Goal: Task Accomplishment & Management: Use online tool/utility

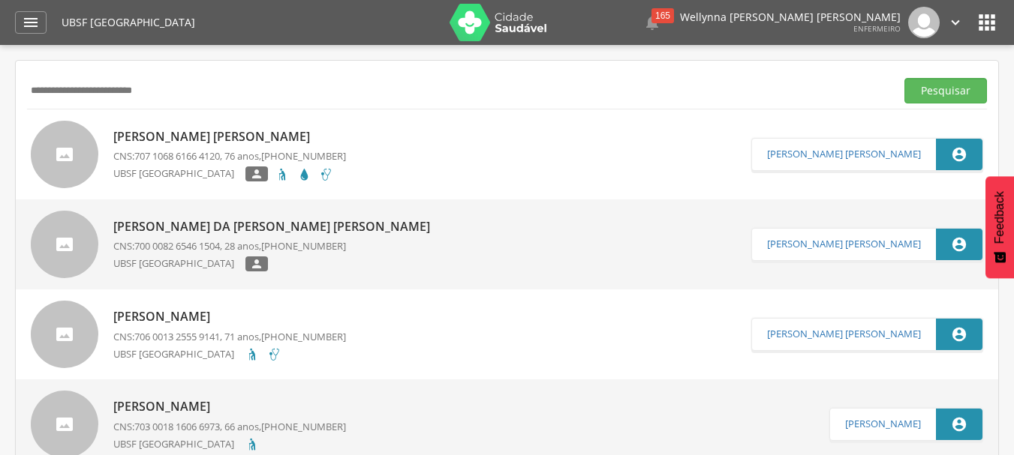
click at [0, 124] on div " Supervisão  Distritos  Ubs Coordenador: - Queimadas / PB Intervalo de Tempo…" at bounding box center [507, 272] width 1014 height 455
type input "**********"
click at [904, 78] on button "Pesquisar" at bounding box center [945, 91] width 83 height 26
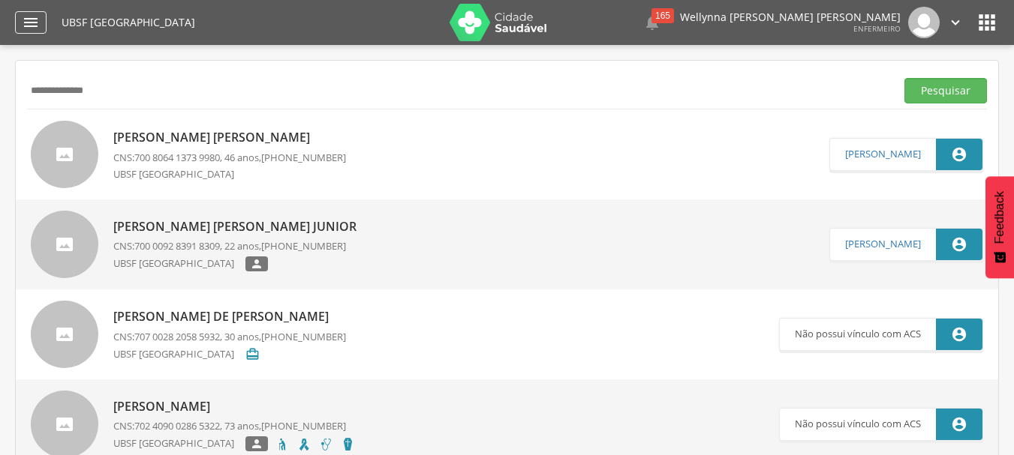
click at [24, 20] on icon "" at bounding box center [31, 23] width 18 height 18
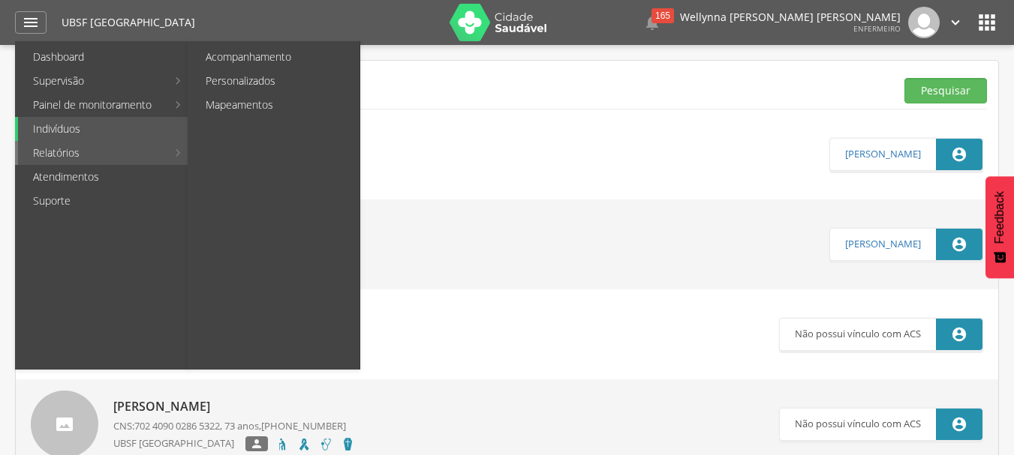
click at [48, 154] on link "Relatórios" at bounding box center [92, 153] width 149 height 24
click at [56, 156] on link "Relatórios" at bounding box center [92, 153] width 149 height 24
click at [251, 80] on link "Personalizados" at bounding box center [275, 81] width 169 height 24
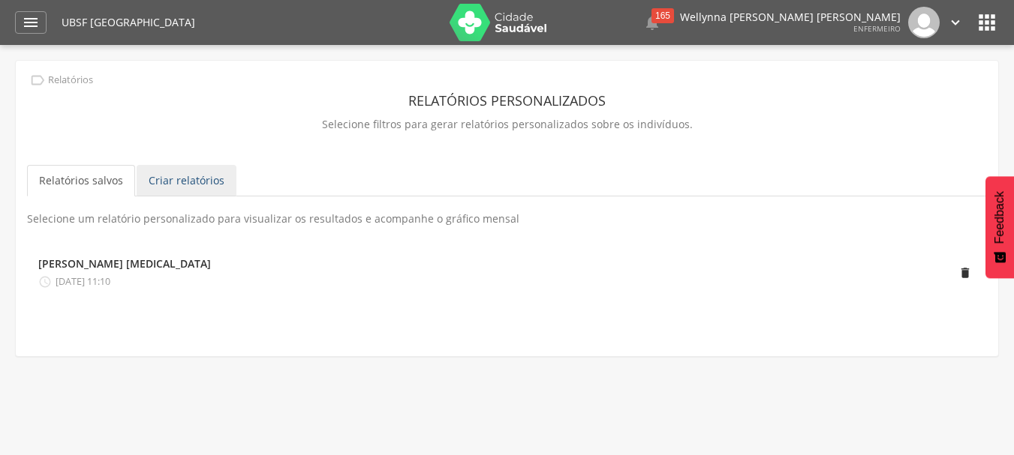
click at [195, 188] on link "Criar relatórios" at bounding box center [187, 181] width 100 height 32
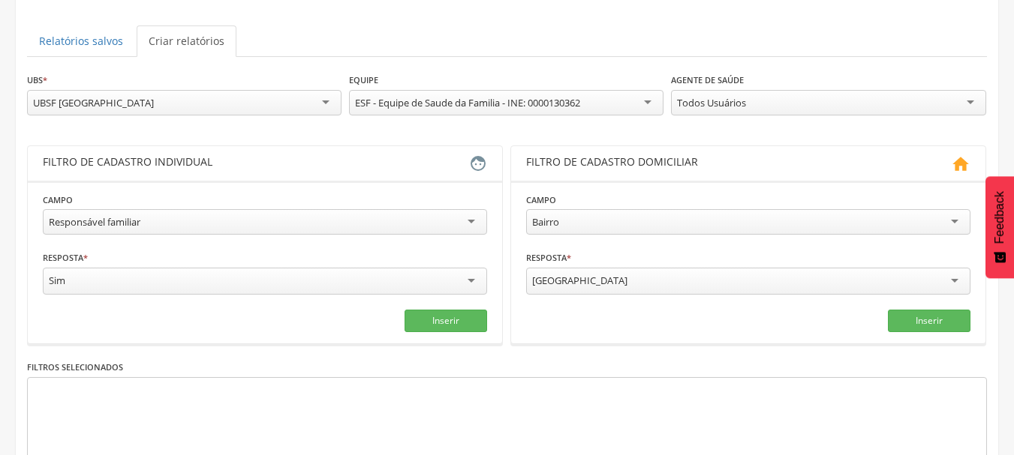
scroll to position [150, 0]
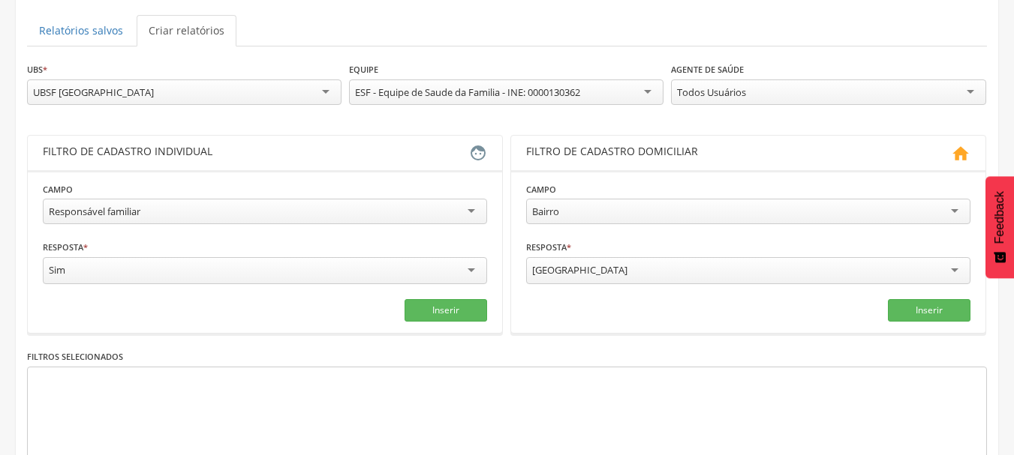
click at [212, 213] on div "Responsável familiar" at bounding box center [265, 212] width 444 height 26
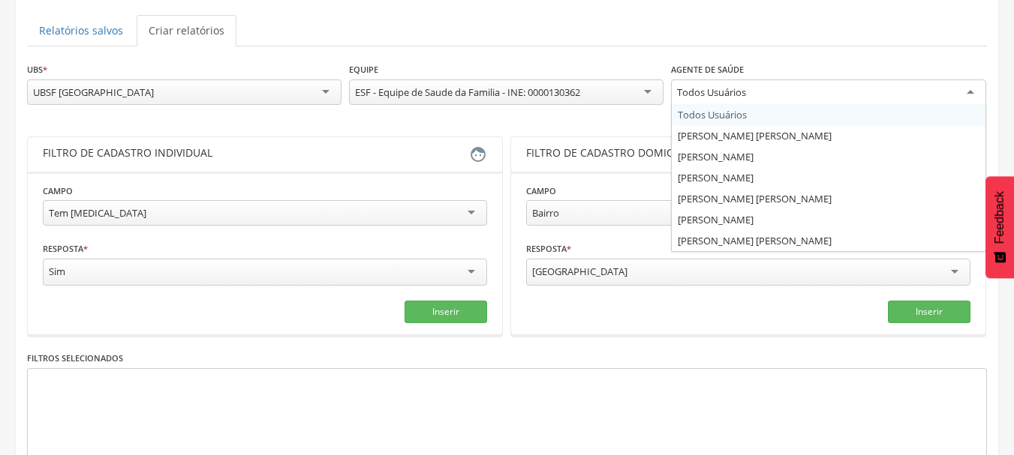
click at [964, 90] on div "Todos Usuários" at bounding box center [828, 93] width 314 height 27
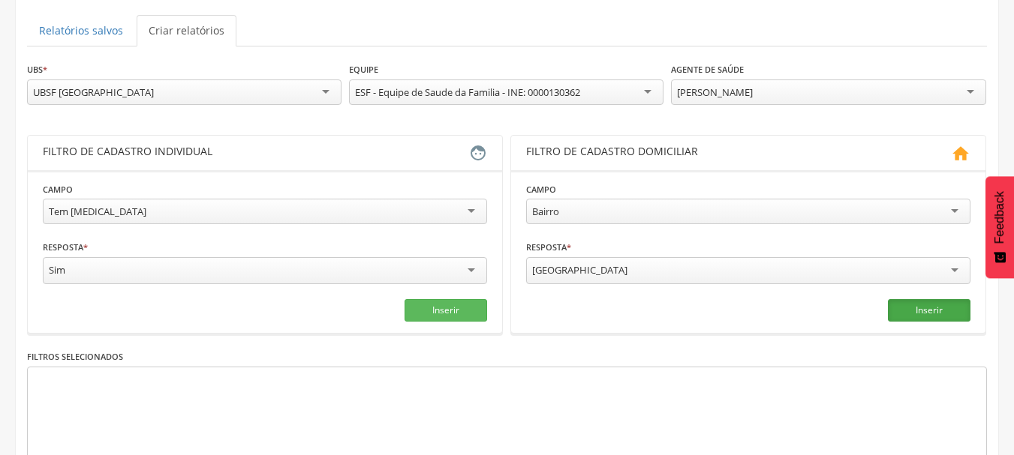
click at [939, 302] on button "Inserir" at bounding box center [929, 310] width 83 height 23
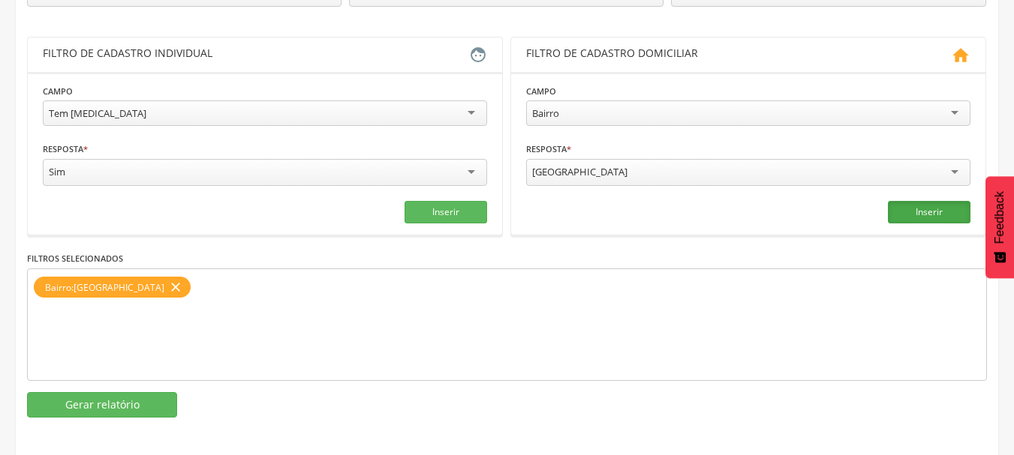
scroll to position [251, 0]
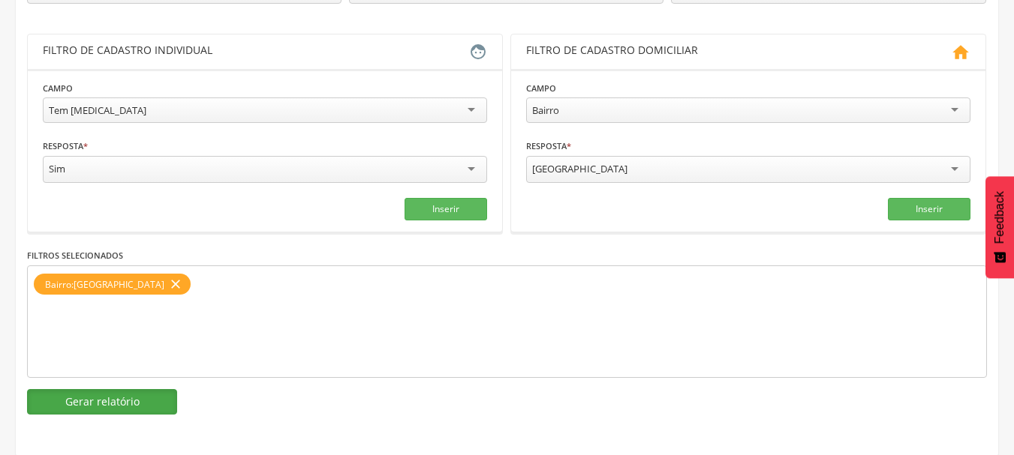
click at [83, 408] on button "Gerar relatório" at bounding box center [102, 402] width 150 height 26
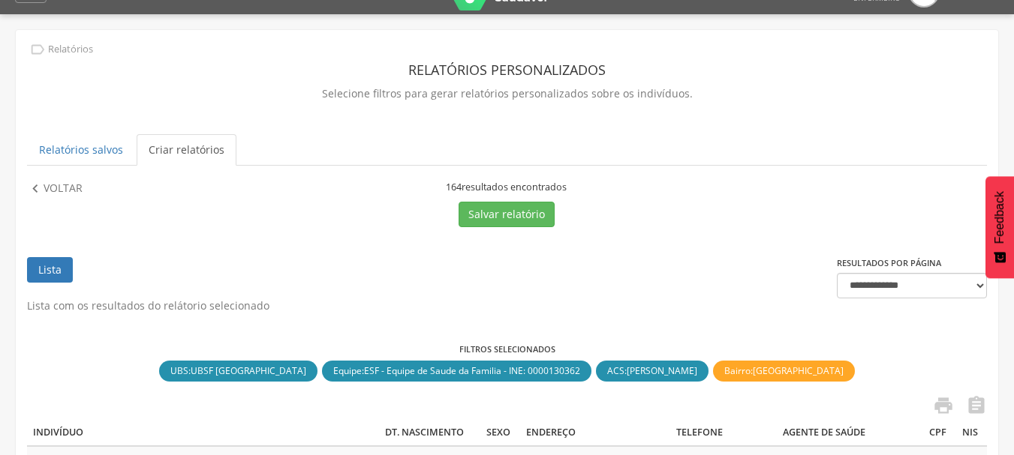
scroll to position [0, 0]
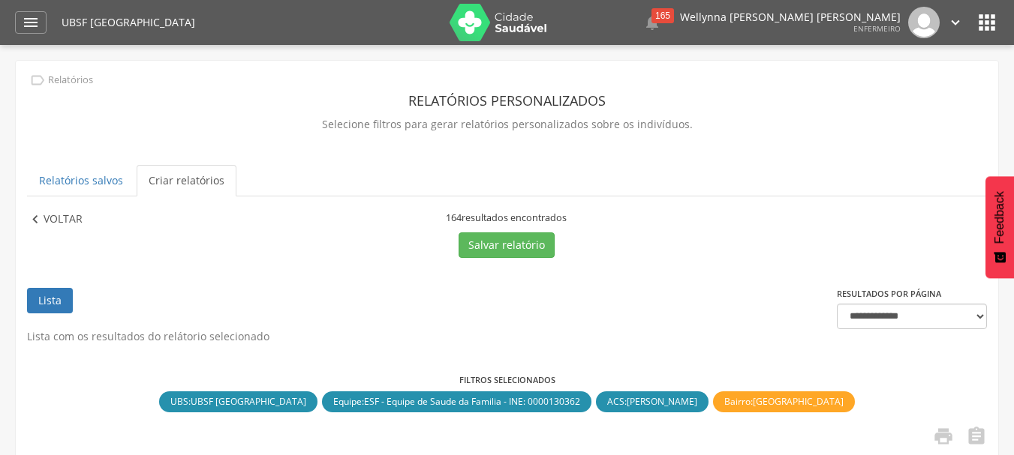
click at [45, 218] on p "Voltar" at bounding box center [63, 220] width 39 height 17
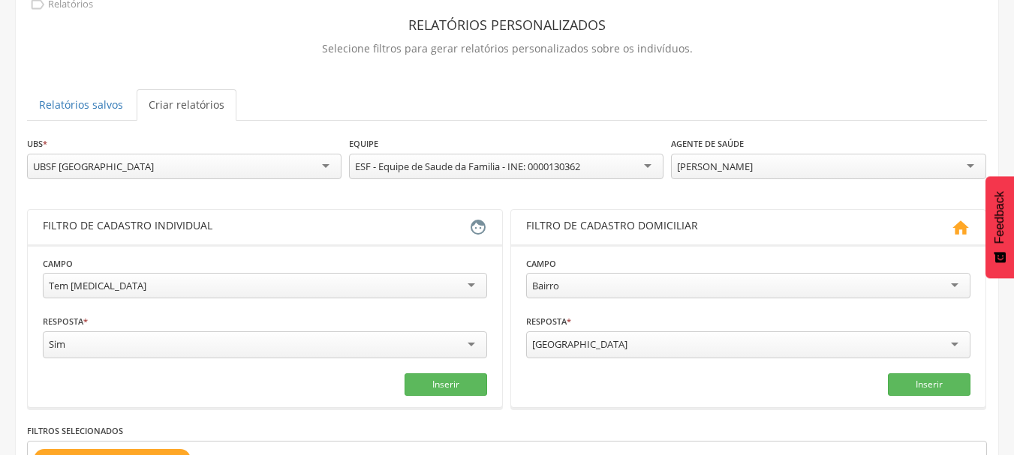
scroll to position [75, 0]
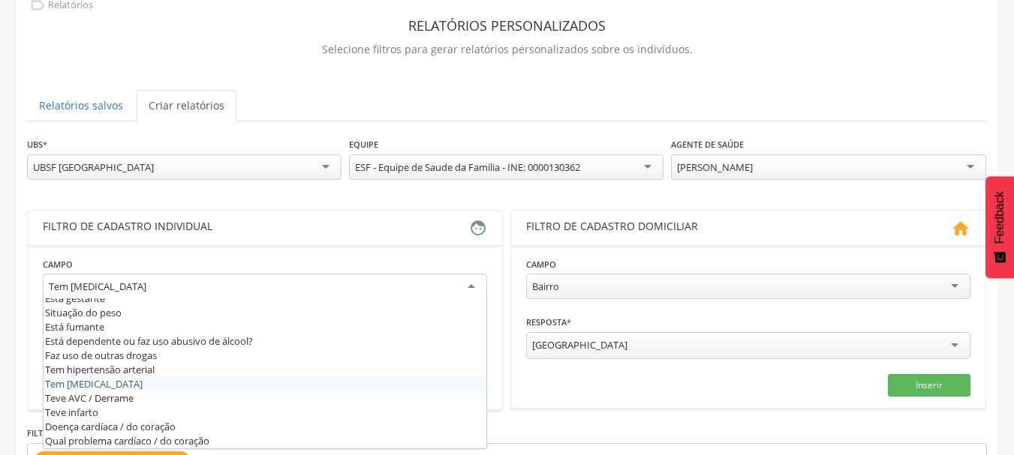
click at [469, 287] on div "Tem [MEDICAL_DATA]" at bounding box center [265, 287] width 444 height 27
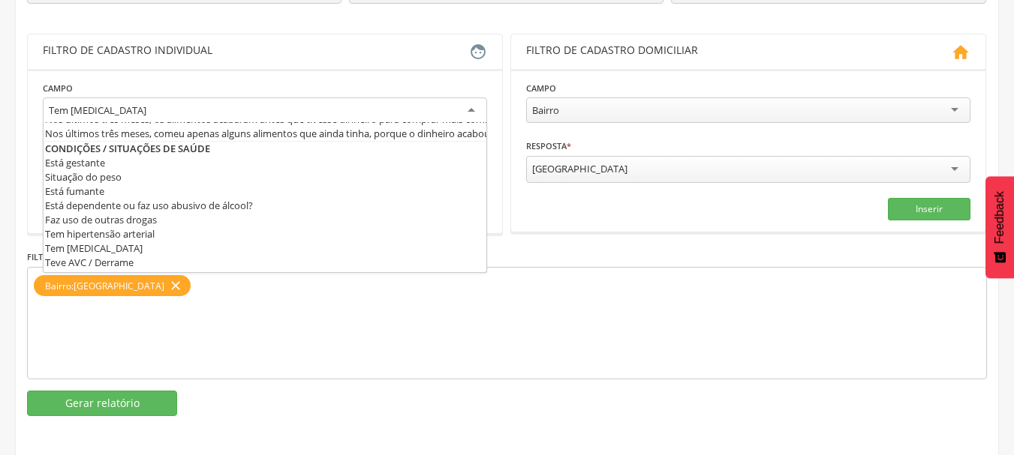
scroll to position [436, 0]
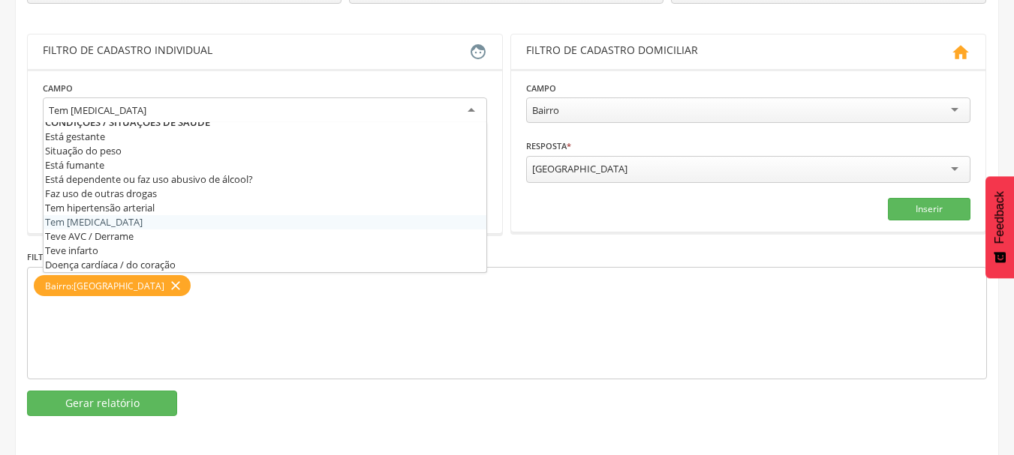
click at [98, 223] on section "**********" at bounding box center [265, 151] width 474 height 164
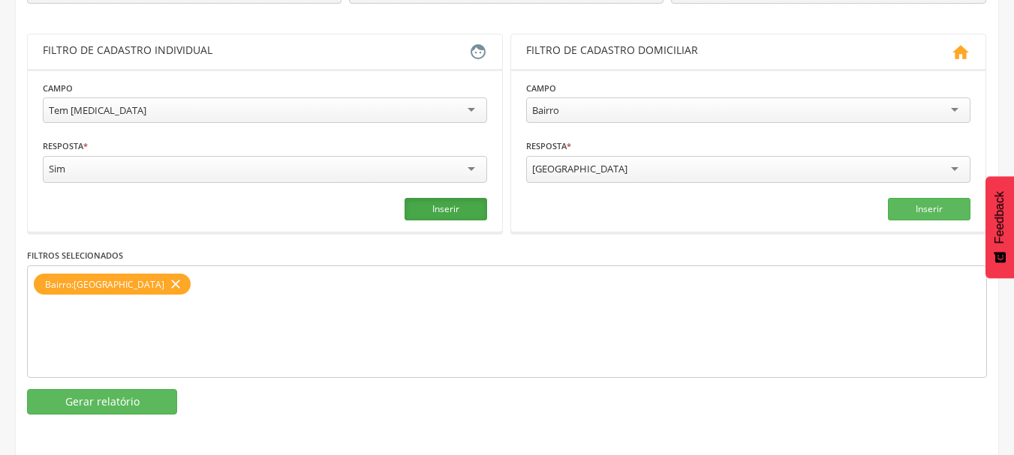
click at [452, 205] on button "Inserir" at bounding box center [445, 209] width 83 height 23
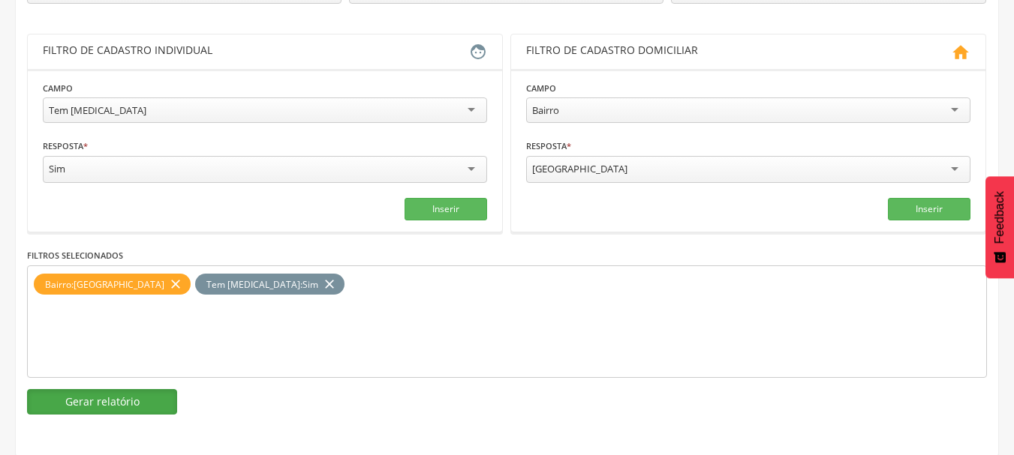
click at [122, 401] on button "Gerar relatório" at bounding box center [102, 402] width 150 height 26
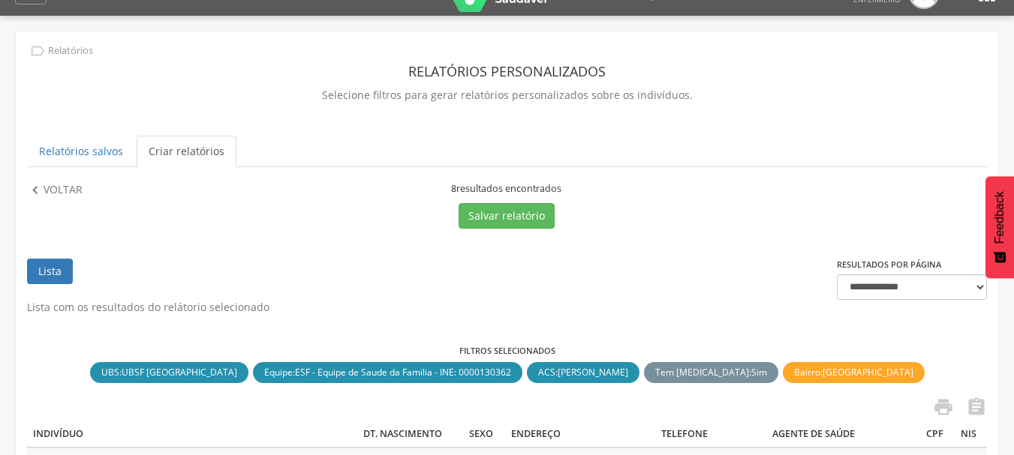
scroll to position [0, 0]
